Goal: Navigation & Orientation: Find specific page/section

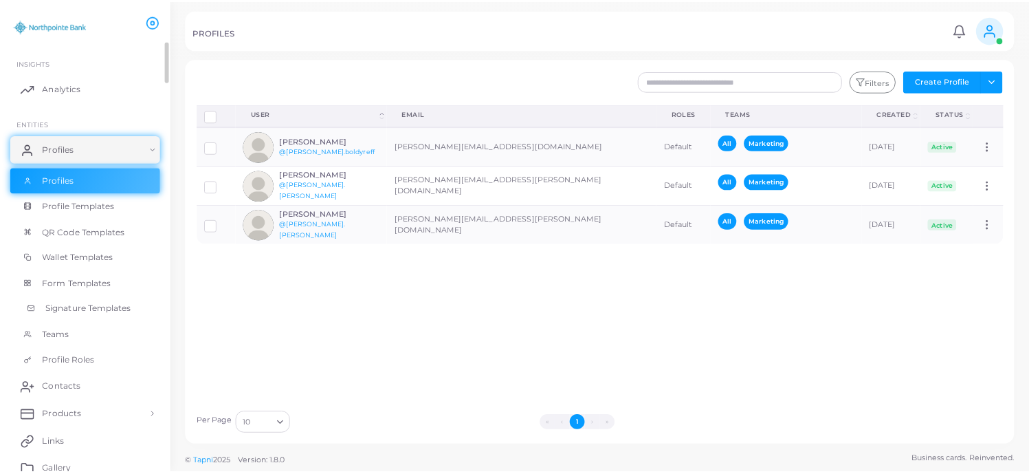
scroll to position [69, 0]
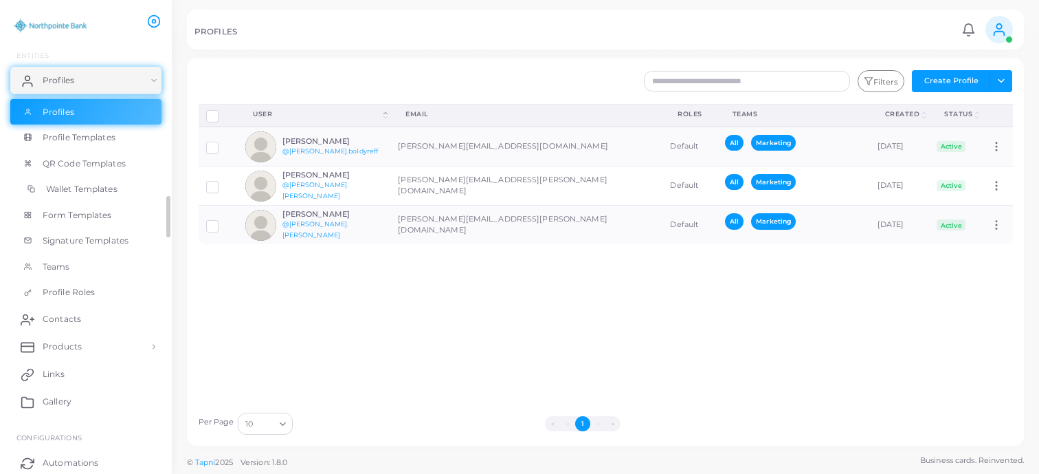
click at [82, 188] on span "Wallet Templates" at bounding box center [81, 189] width 71 height 12
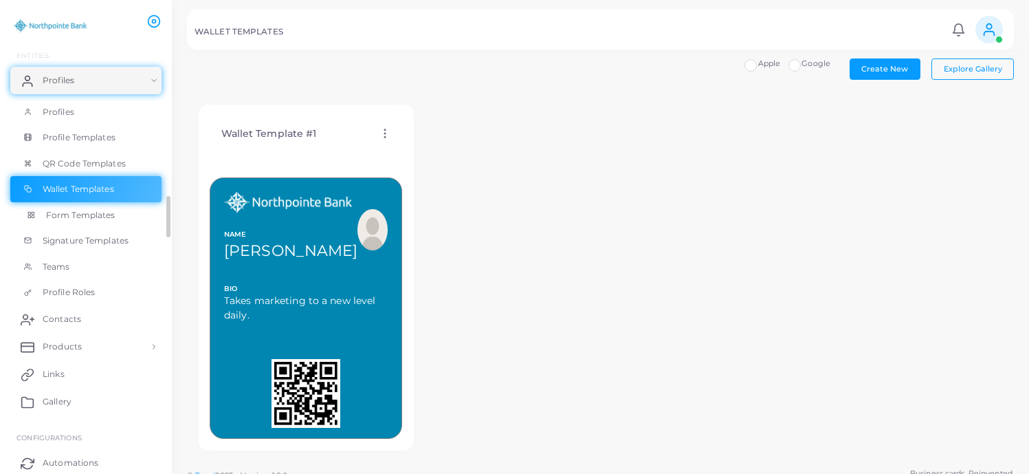
click at [91, 215] on span "Form Templates" at bounding box center [80, 215] width 69 height 12
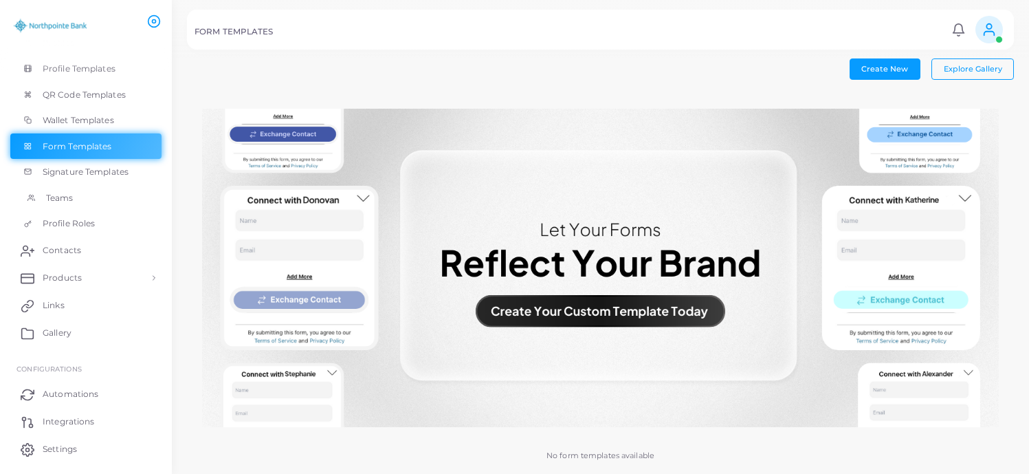
scroll to position [176, 0]
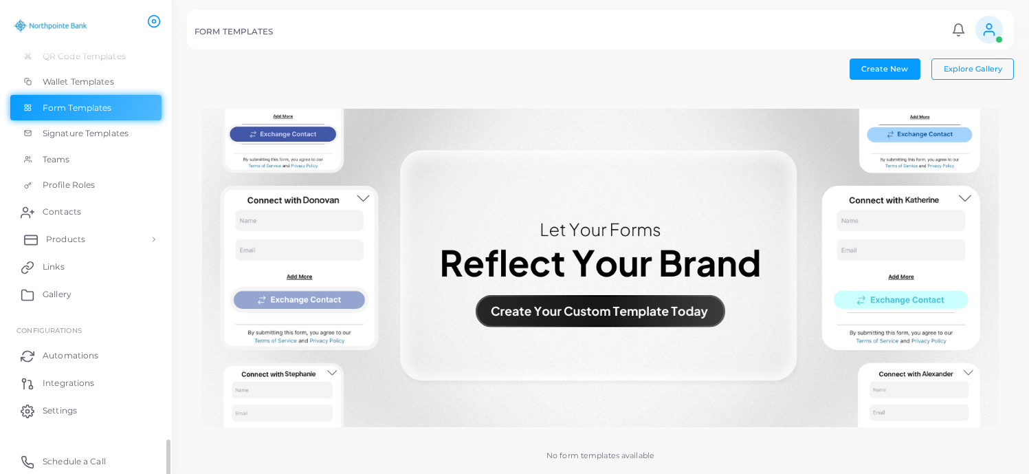
click at [67, 247] on link "Products" at bounding box center [85, 238] width 151 height 27
click at [81, 298] on span "Print templates" at bounding box center [79, 296] width 66 height 12
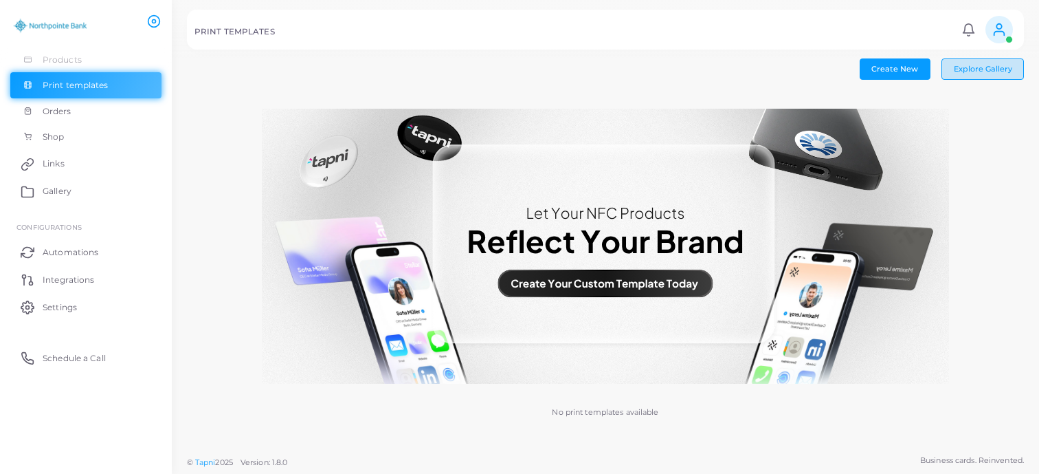
click at [968, 69] on span "Explore Gallery" at bounding box center [983, 69] width 58 height 10
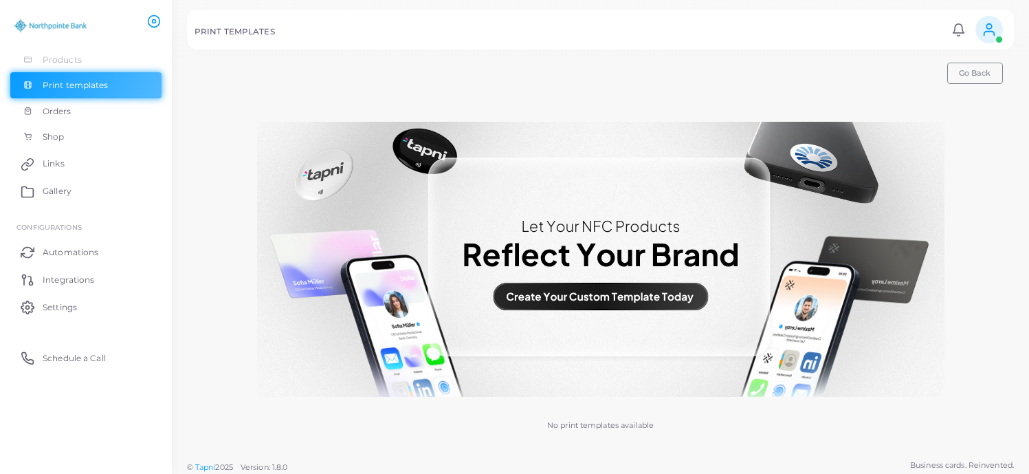
scroll to position [14, 0]
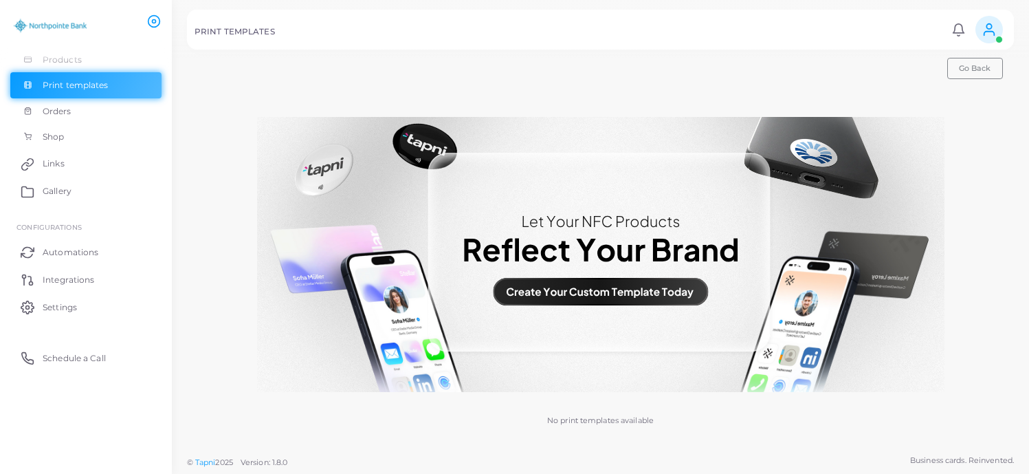
click at [619, 293] on img at bounding box center [600, 254] width 687 height 275
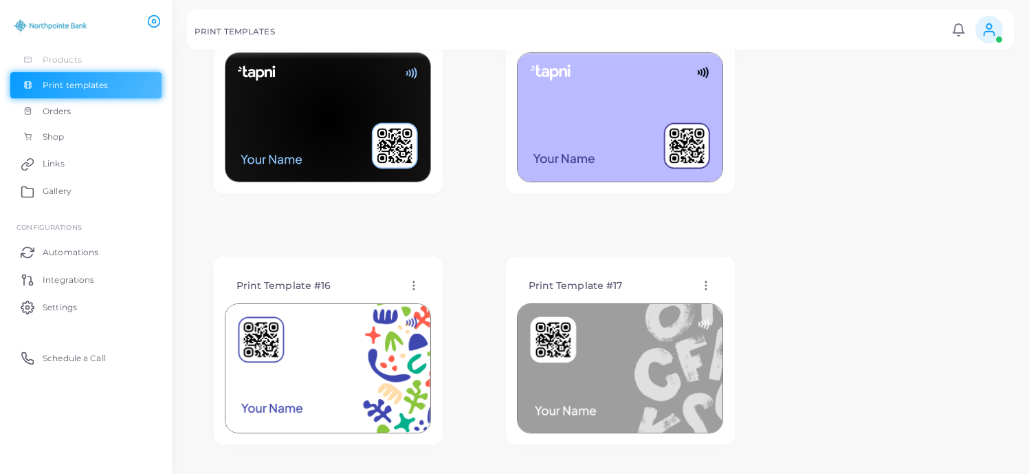
scroll to position [427, 0]
